Goal: Understand process/instructions: Learn about a topic

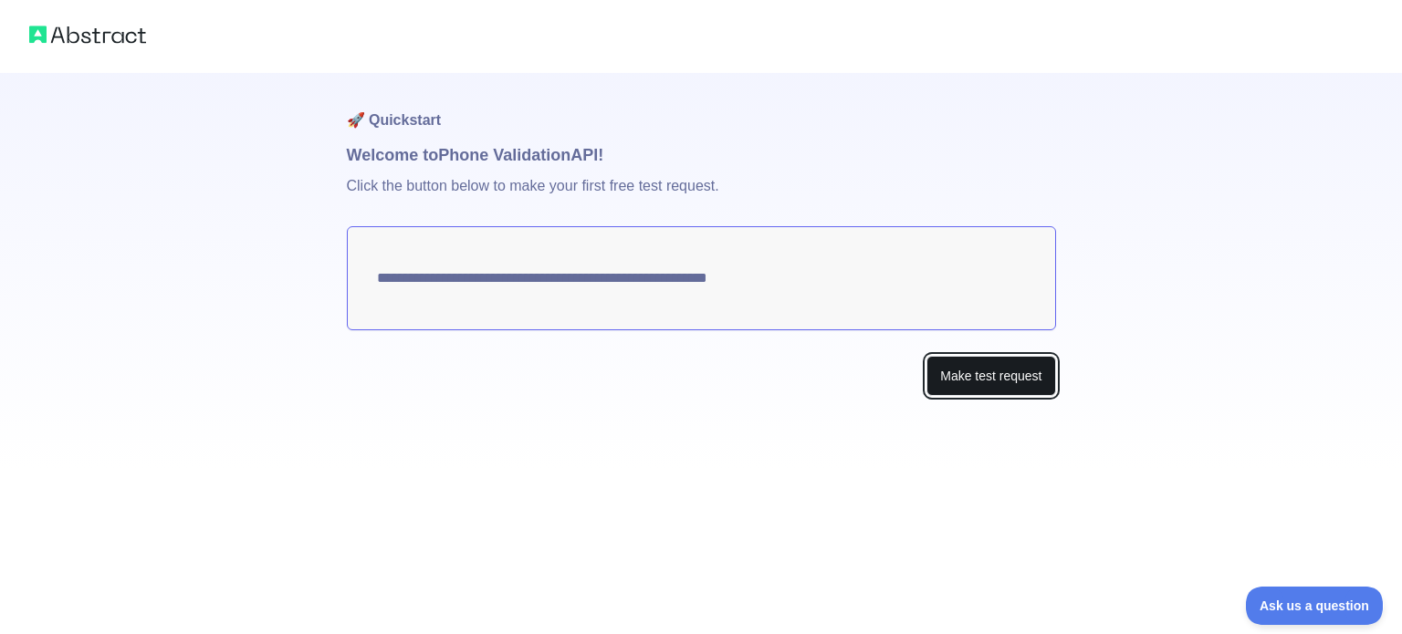
click at [982, 386] on button "Make test request" at bounding box center [990, 376] width 129 height 41
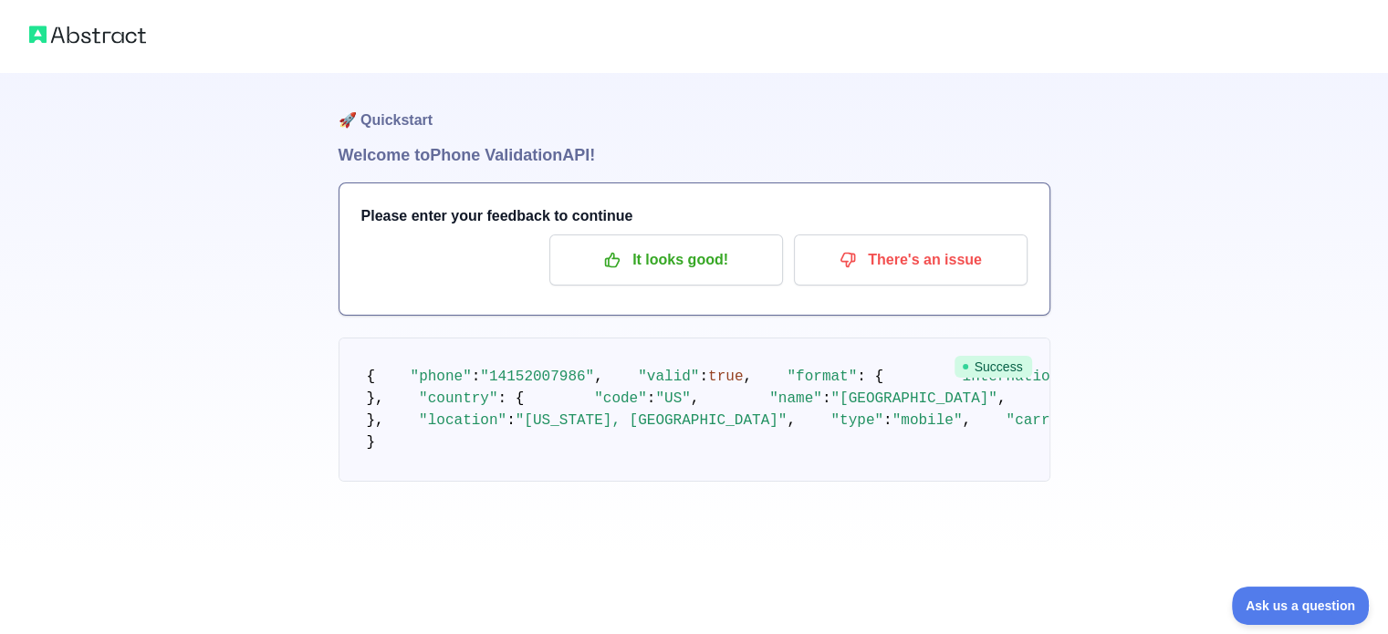
scroll to position [94, 0]
click at [563, 369] on span ""14152007986"" at bounding box center [537, 377] width 114 height 16
drag, startPoint x: 563, startPoint y: 306, endPoint x: 477, endPoint y: 299, distance: 86.0
click at [480, 369] on span ""14152007986"" at bounding box center [537, 377] width 114 height 16
click at [770, 198] on div "Please enter your feedback to continue It looks good! There's an issue" at bounding box center [694, 248] width 710 height 131
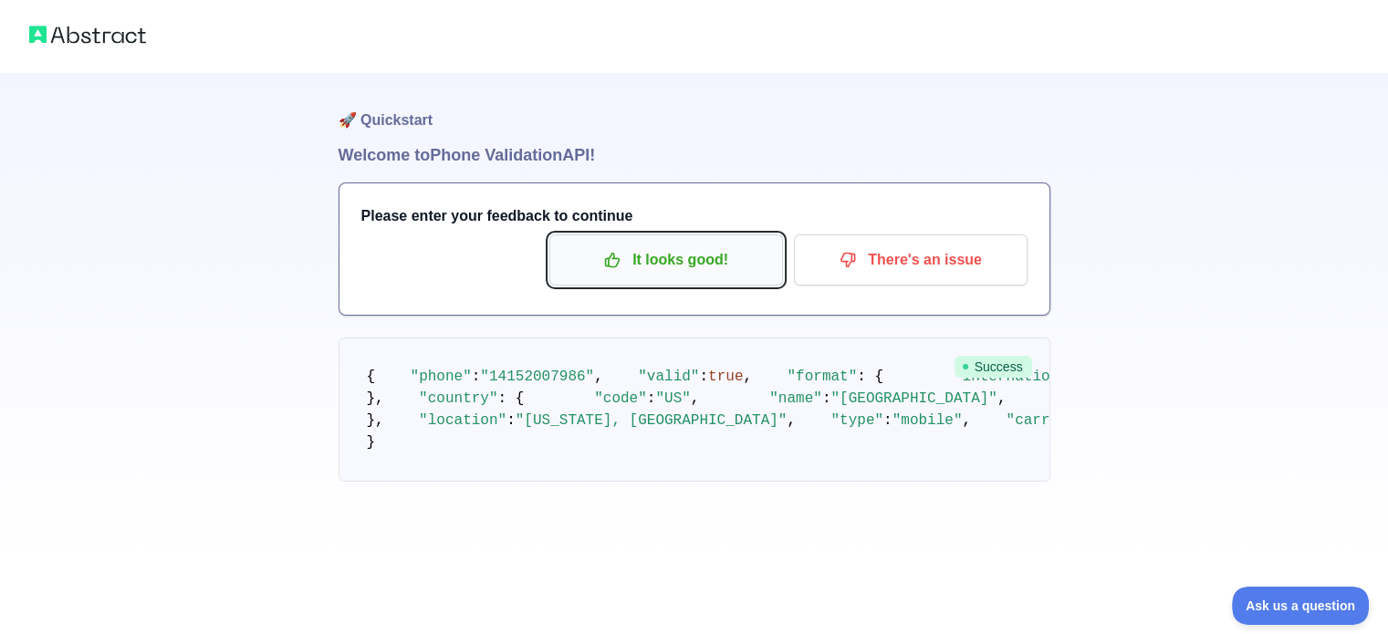
click at [712, 245] on p "It looks good!" at bounding box center [666, 260] width 206 height 31
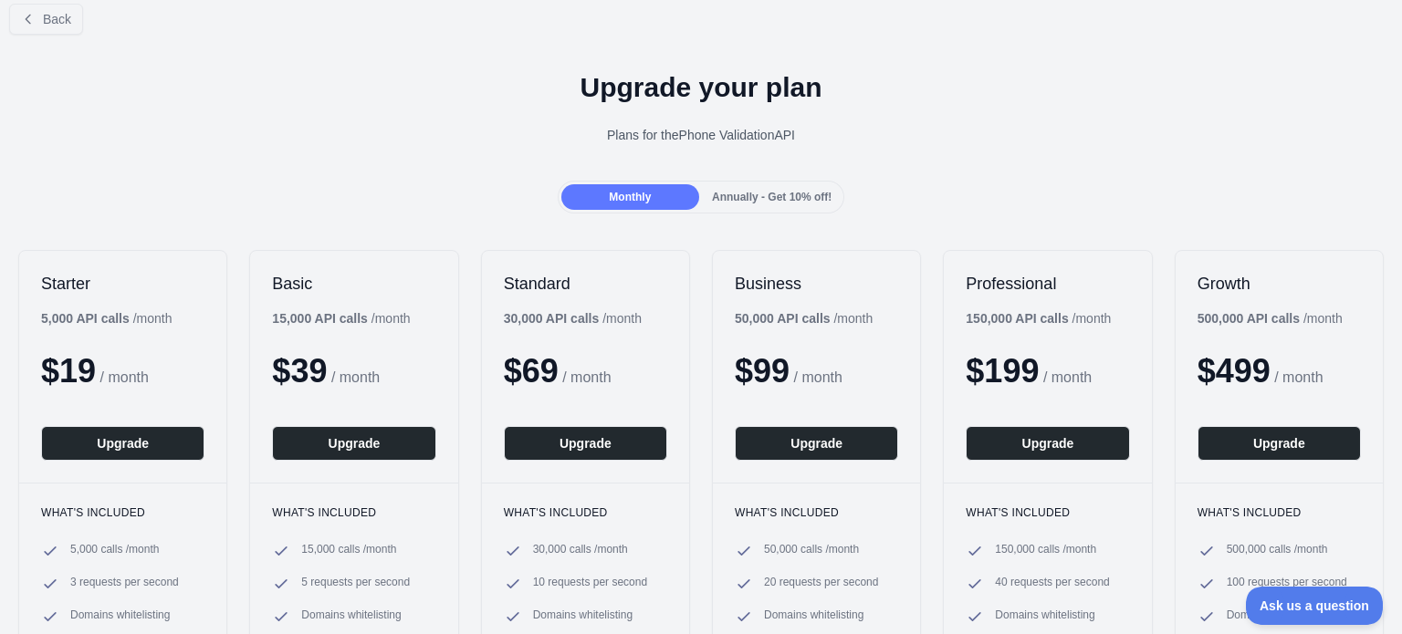
scroll to position [27, 0]
